Goal: Find specific page/section: Find specific page/section

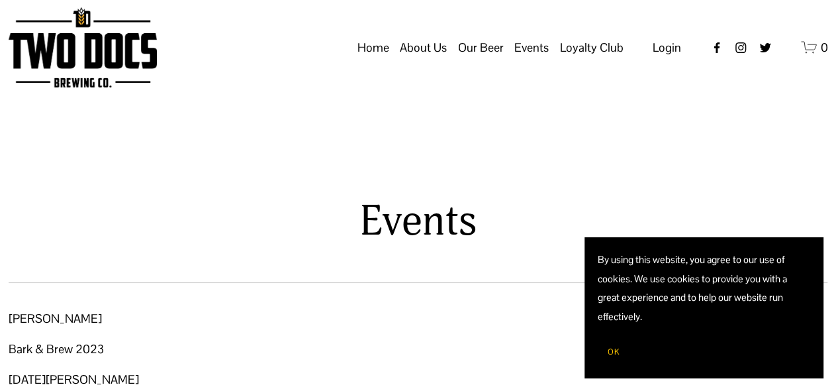
click at [611, 356] on span "OK" at bounding box center [614, 351] width 12 height 11
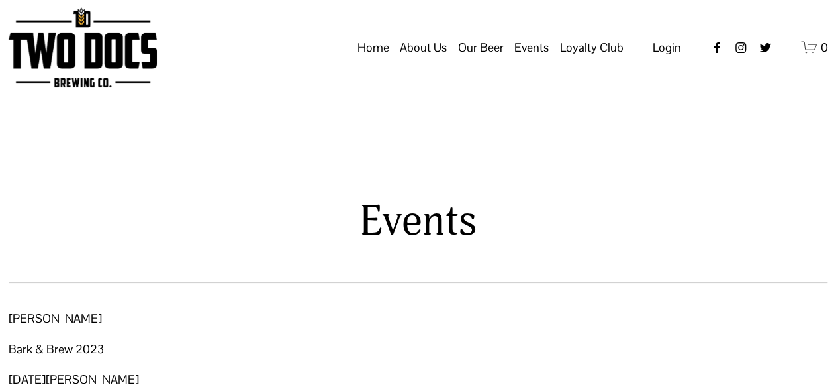
click at [0, 0] on span "Calendar" at bounding box center [0, 0] width 0 height 0
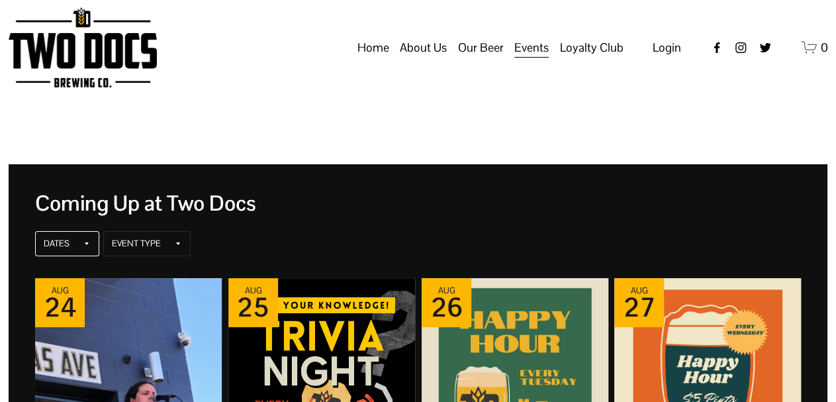
click at [92, 244] on div "Dates" at bounding box center [67, 243] width 64 height 25
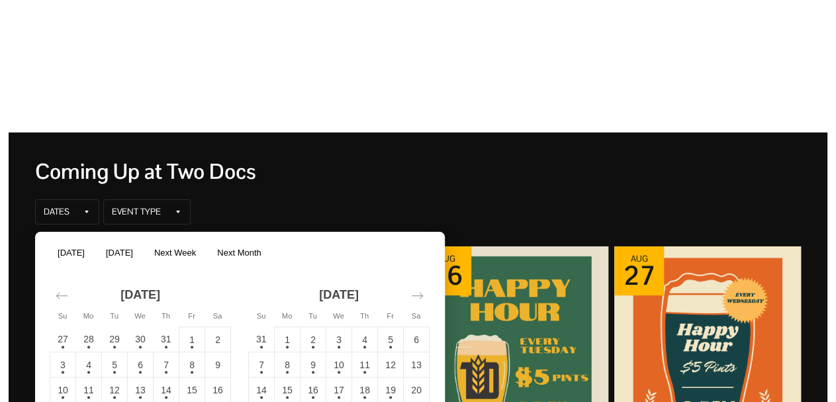
scroll to position [127, 0]
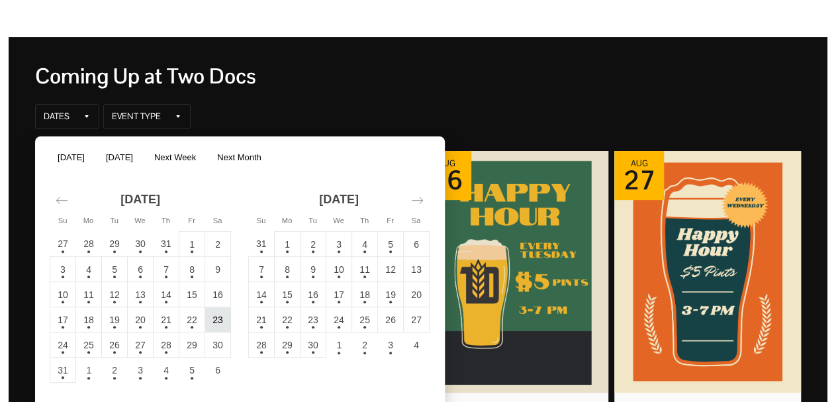
click at [226, 319] on td "23" at bounding box center [218, 319] width 26 height 25
click at [219, 318] on td "23" at bounding box center [218, 319] width 26 height 25
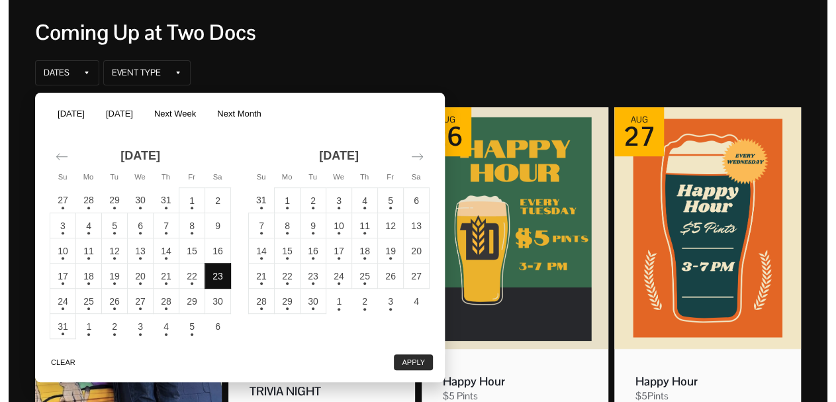
scroll to position [191, 0]
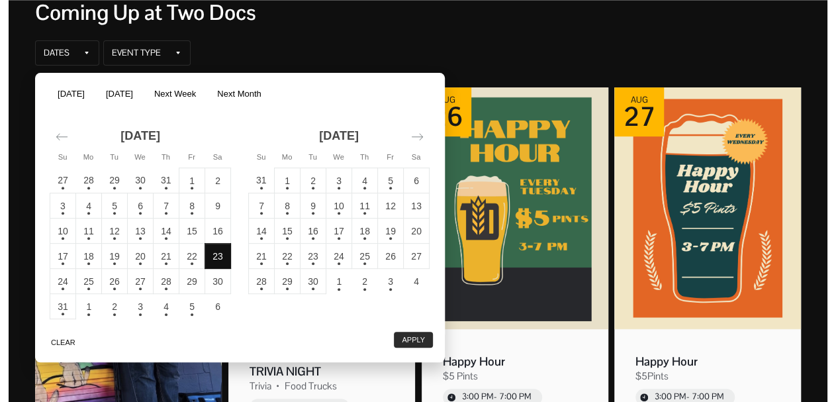
click at [411, 340] on button "Apply" at bounding box center [413, 340] width 39 height 16
